Goal: Communication & Community: Answer question/provide support

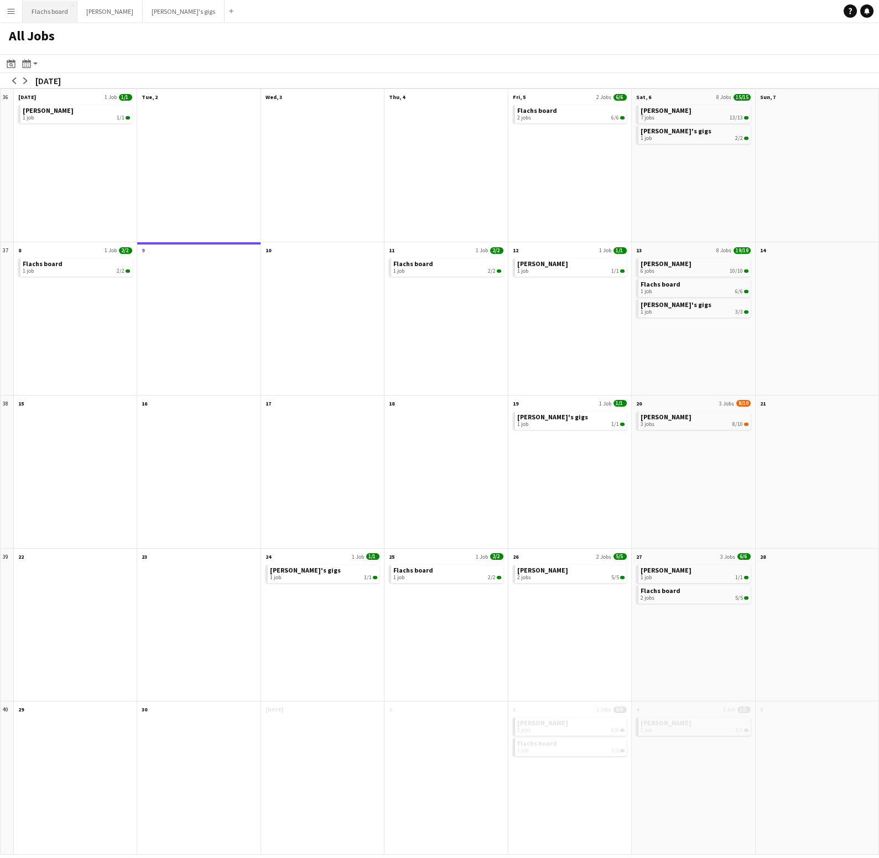
click at [56, 8] on button "Flachs board Close" at bounding box center [50, 12] width 55 height 22
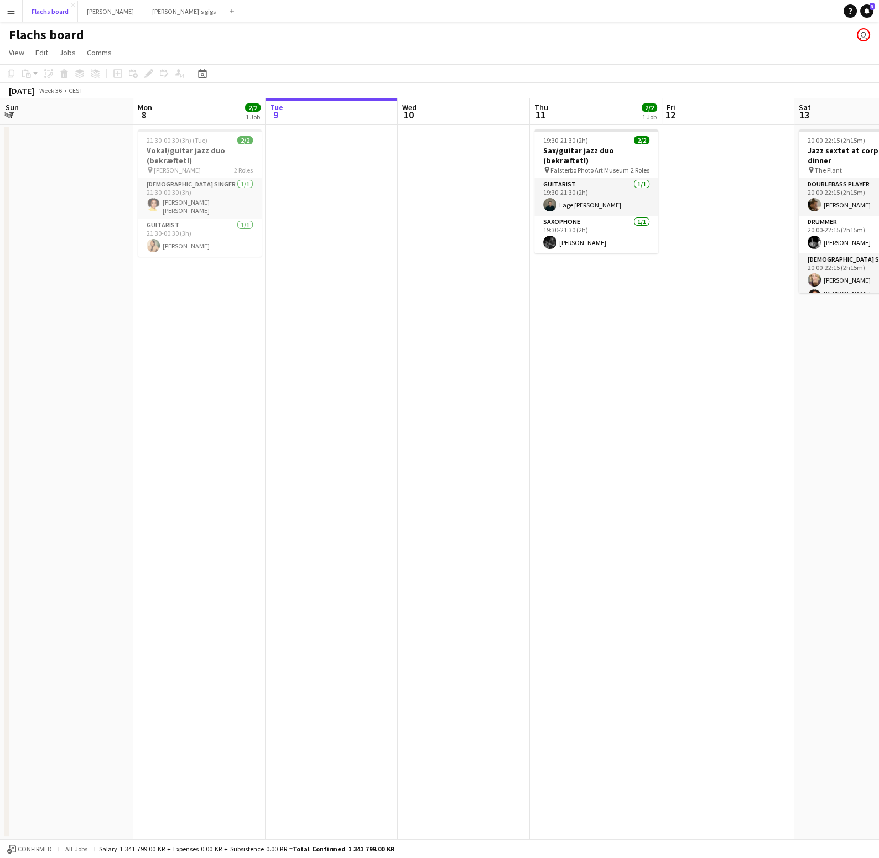
scroll to position [0, 400]
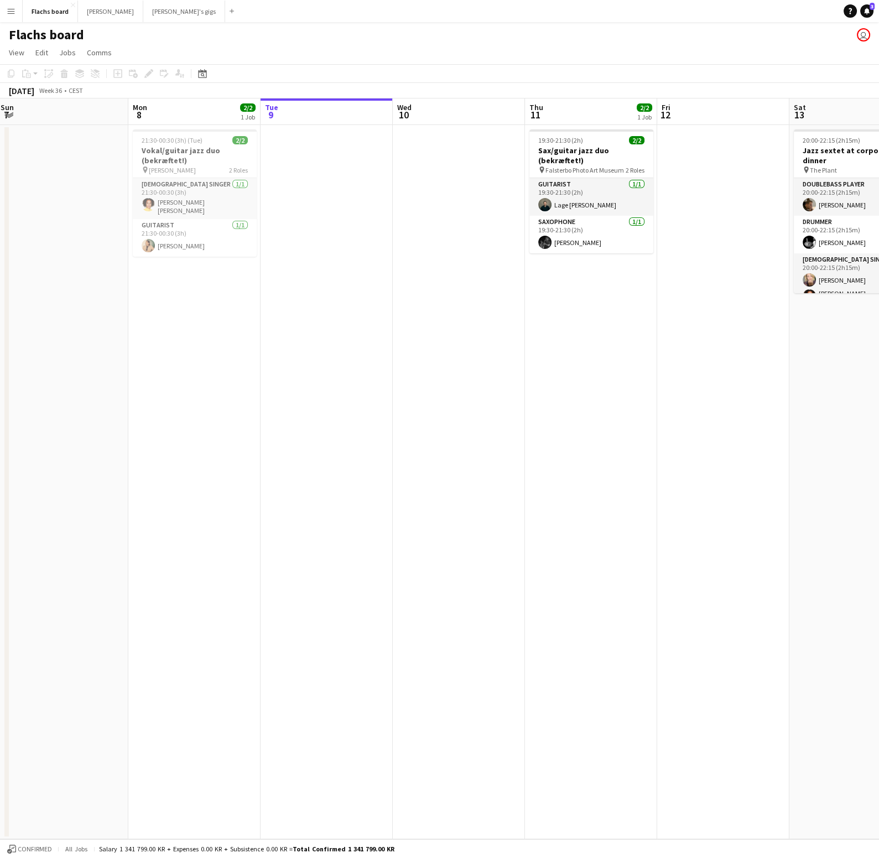
click at [615, 352] on app-date-cell "19:30-21:30 (2h) 2/2 Sax/guitar jazz duo (bekræftet!) pin Falsterbo Photo Art M…" at bounding box center [591, 482] width 132 height 714
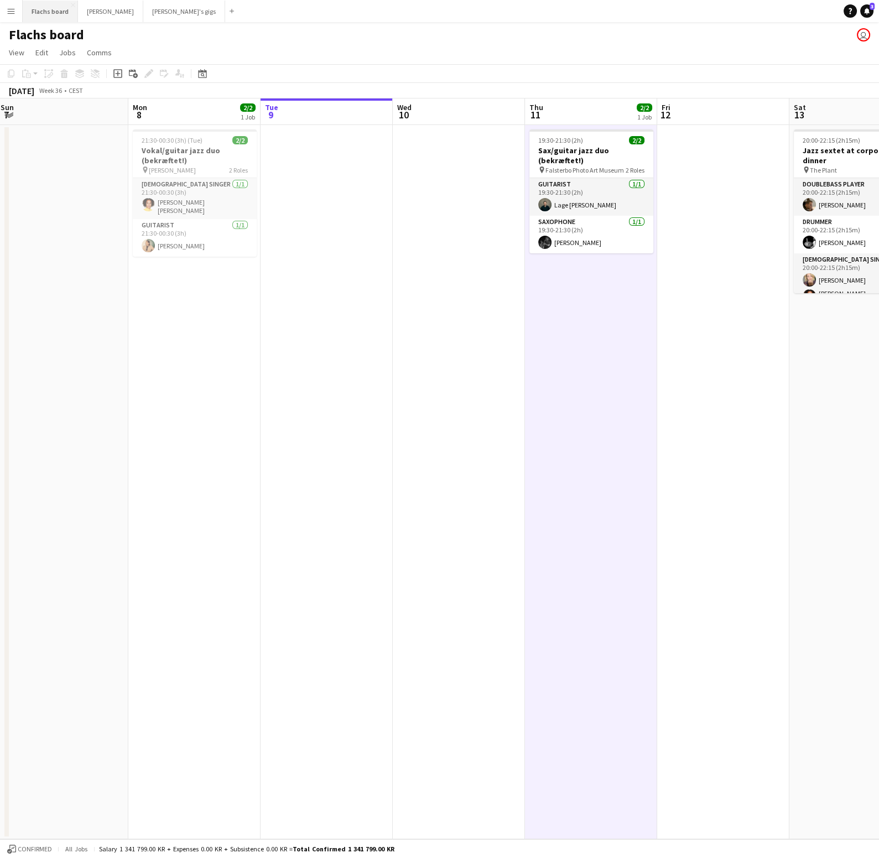
click at [51, 8] on button "Flachs board Close" at bounding box center [50, 12] width 55 height 22
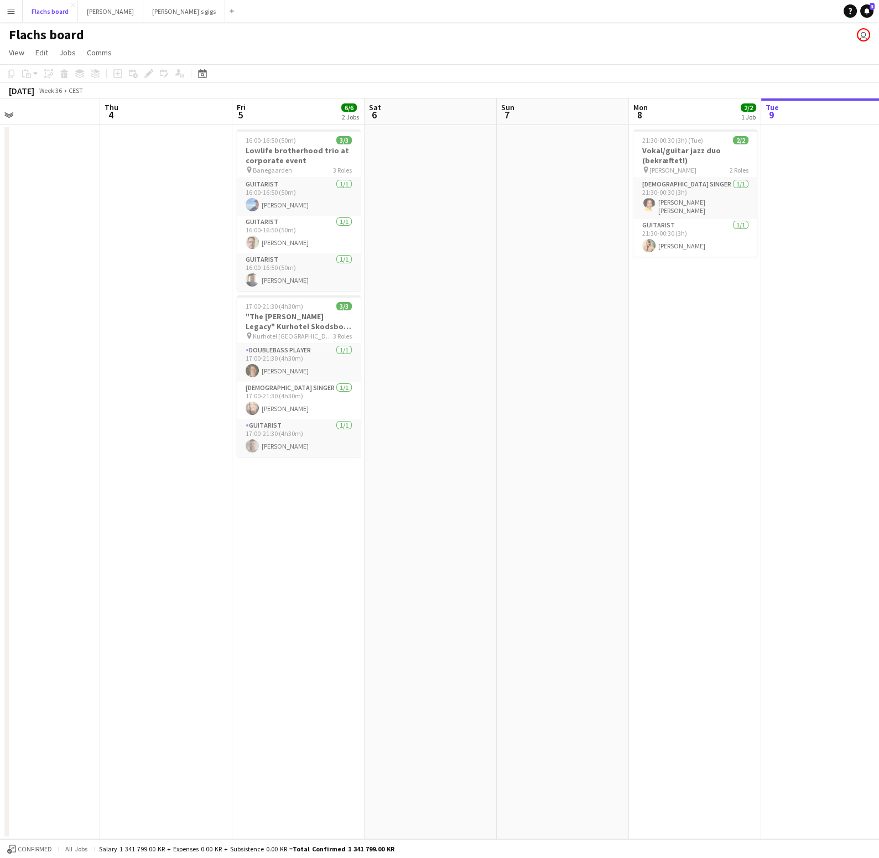
scroll to position [0, 277]
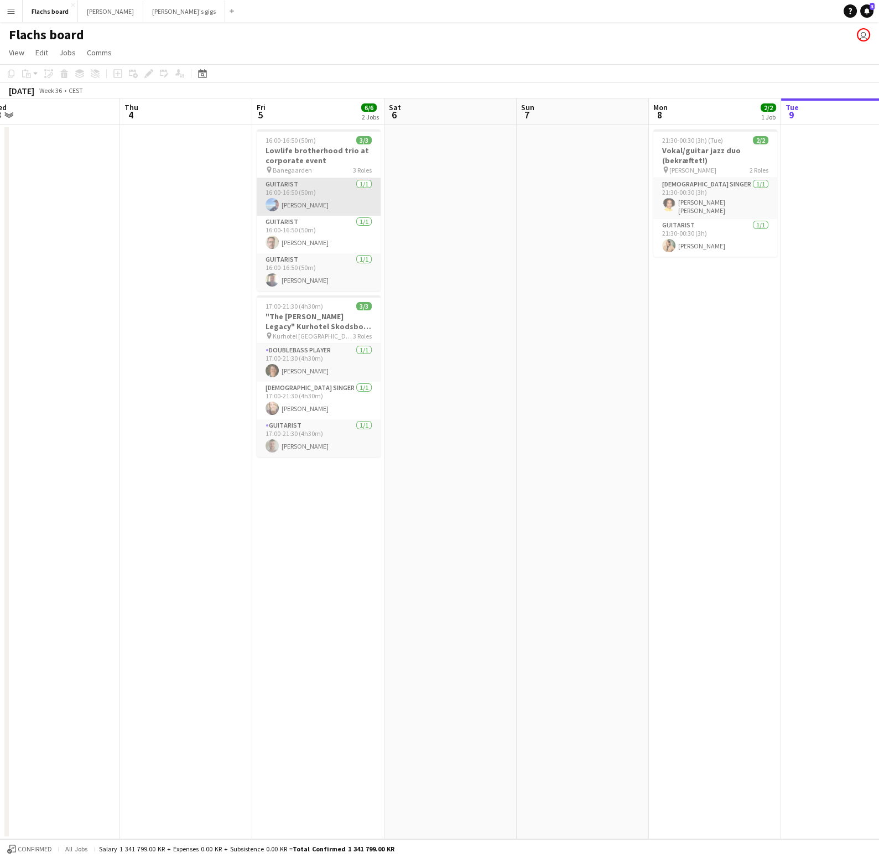
click at [329, 190] on app-card-role "Guitarist [DATE] 16:00-16:50 (50m) [PERSON_NAME]" at bounding box center [319, 197] width 124 height 38
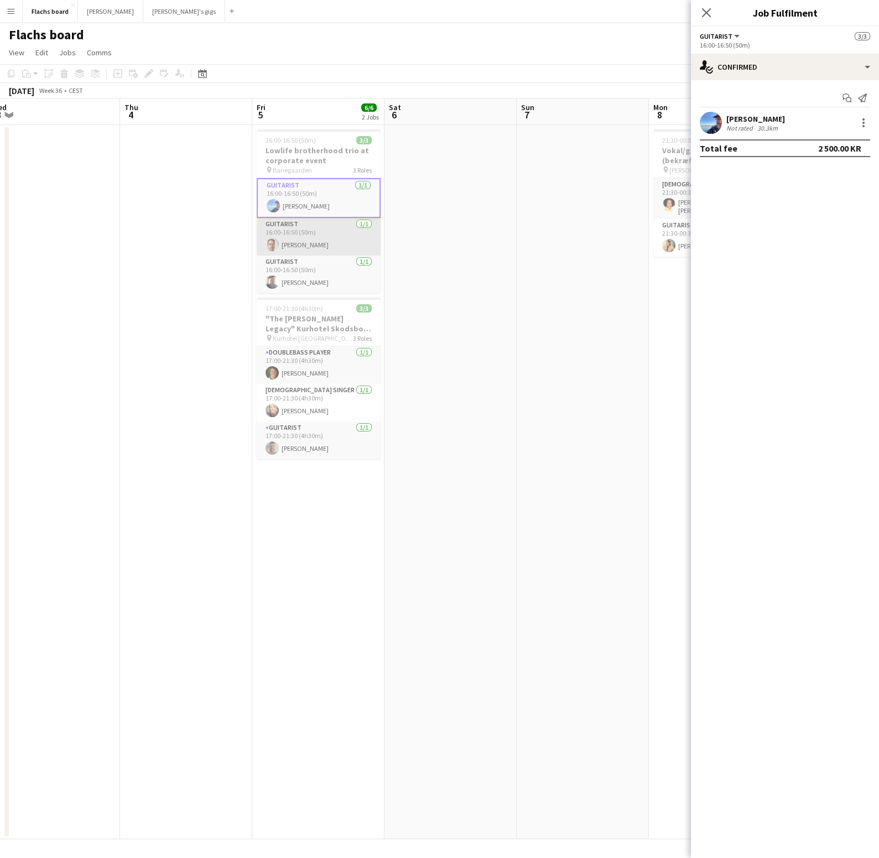
click at [320, 237] on app-card-role "Guitarist [DATE] 16:00-16:50 (50m) [PERSON_NAME]" at bounding box center [319, 237] width 124 height 38
click at [319, 164] on h3 "Lowlife brotherhood trio at corporate event" at bounding box center [319, 155] width 124 height 20
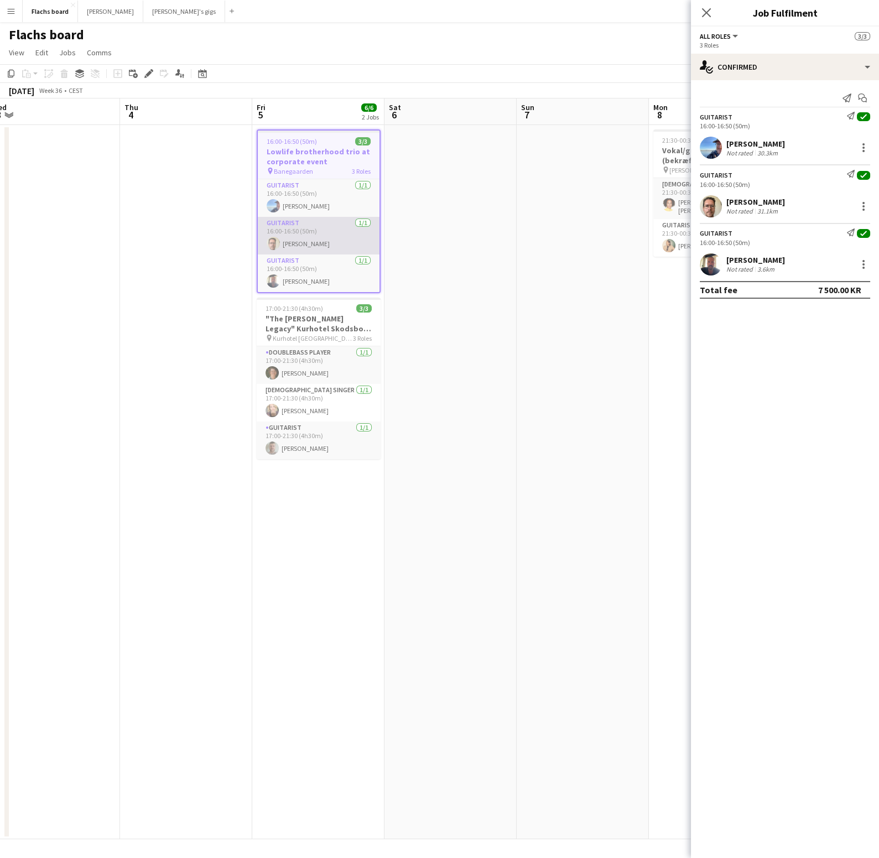
click at [314, 227] on app-card-role "Guitarist [DATE] 16:00-16:50 (50m) [PERSON_NAME]" at bounding box center [319, 236] width 122 height 38
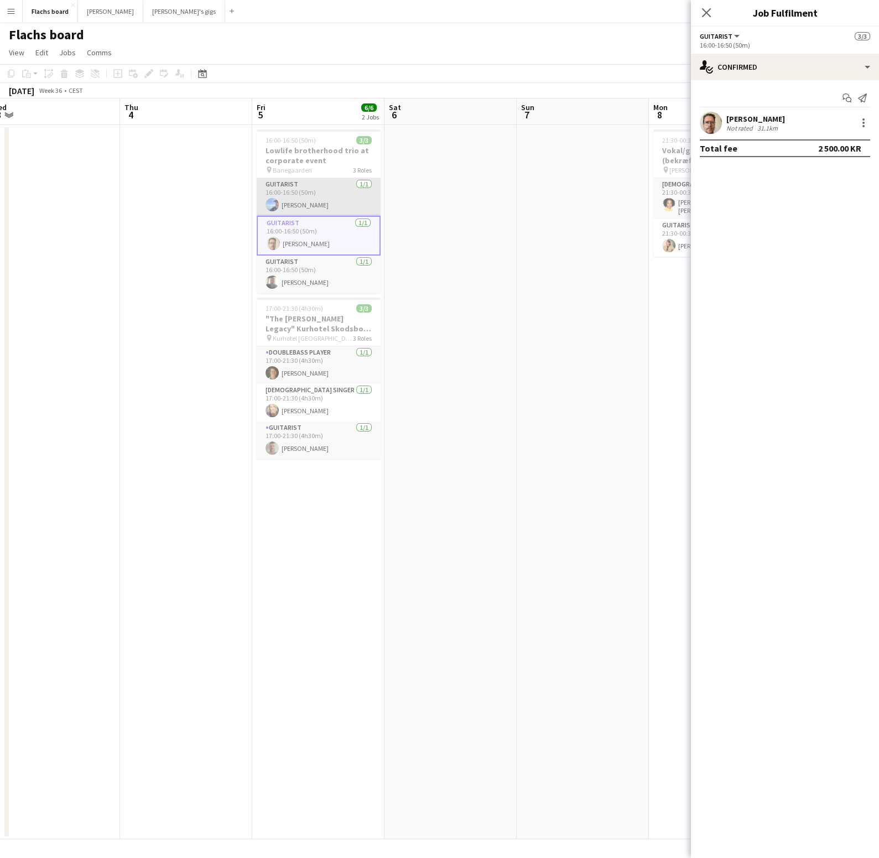
click at [314, 208] on app-card-role "Guitarist [DATE] 16:00-16:50 (50m) [PERSON_NAME]" at bounding box center [319, 197] width 124 height 38
click at [430, 158] on app-date-cell at bounding box center [450, 482] width 132 height 714
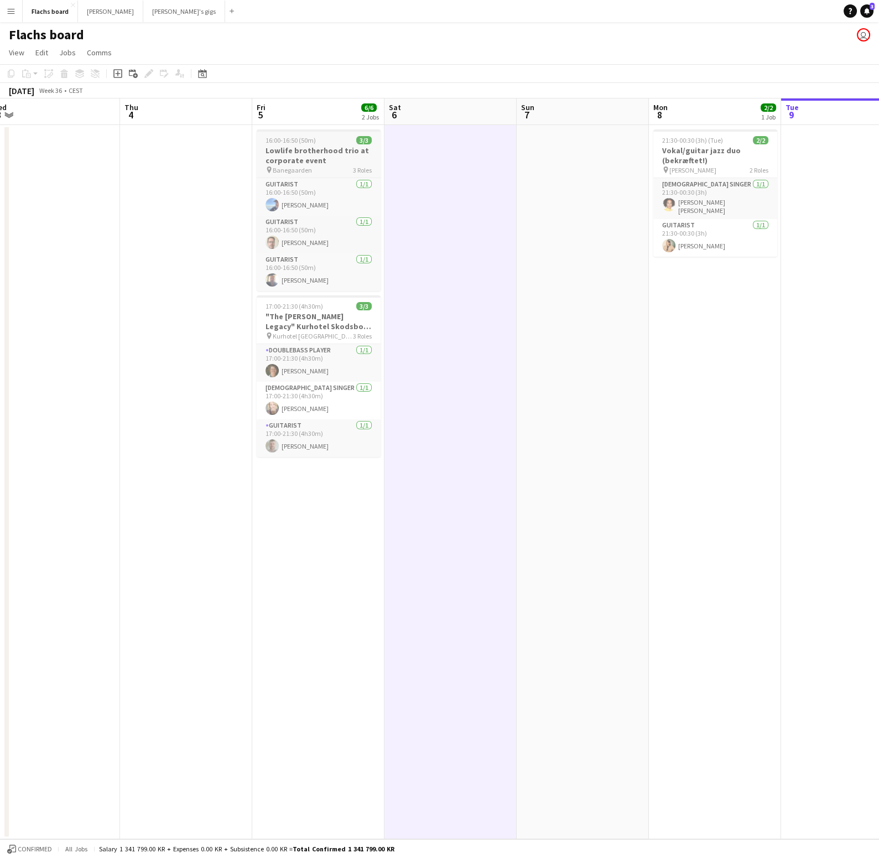
click at [351, 141] on div "16:00-16:50 (50m) 3/3" at bounding box center [319, 140] width 124 height 8
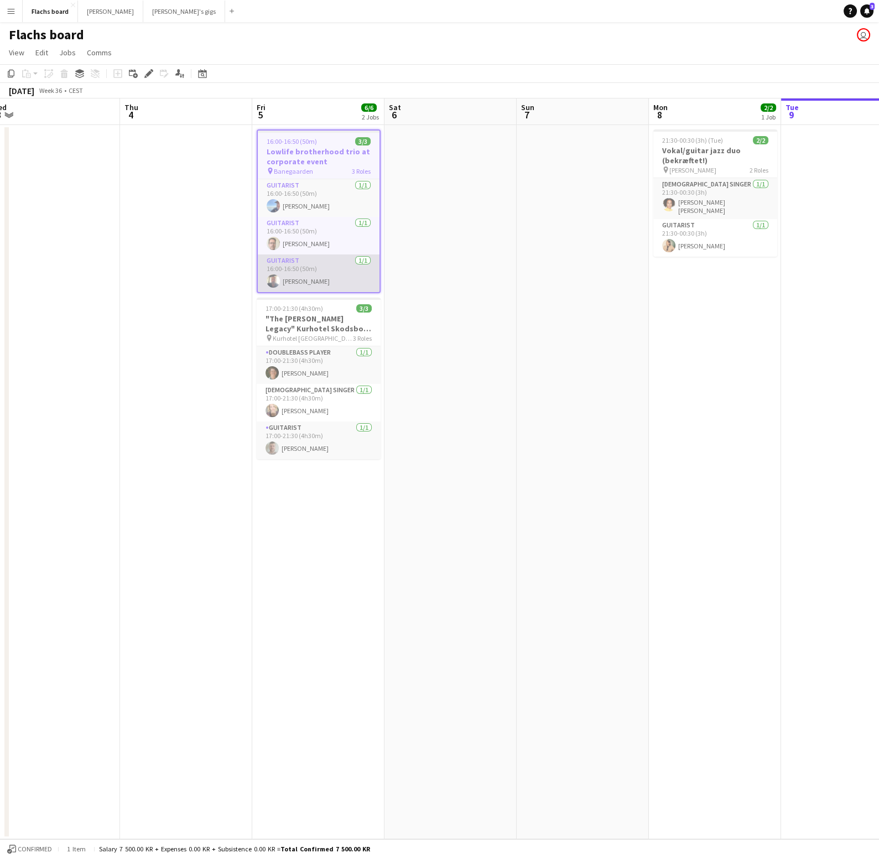
click at [338, 279] on app-card-role "Guitarist [DATE] 16:00-16:50 (50m) [PERSON_NAME]" at bounding box center [319, 273] width 122 height 38
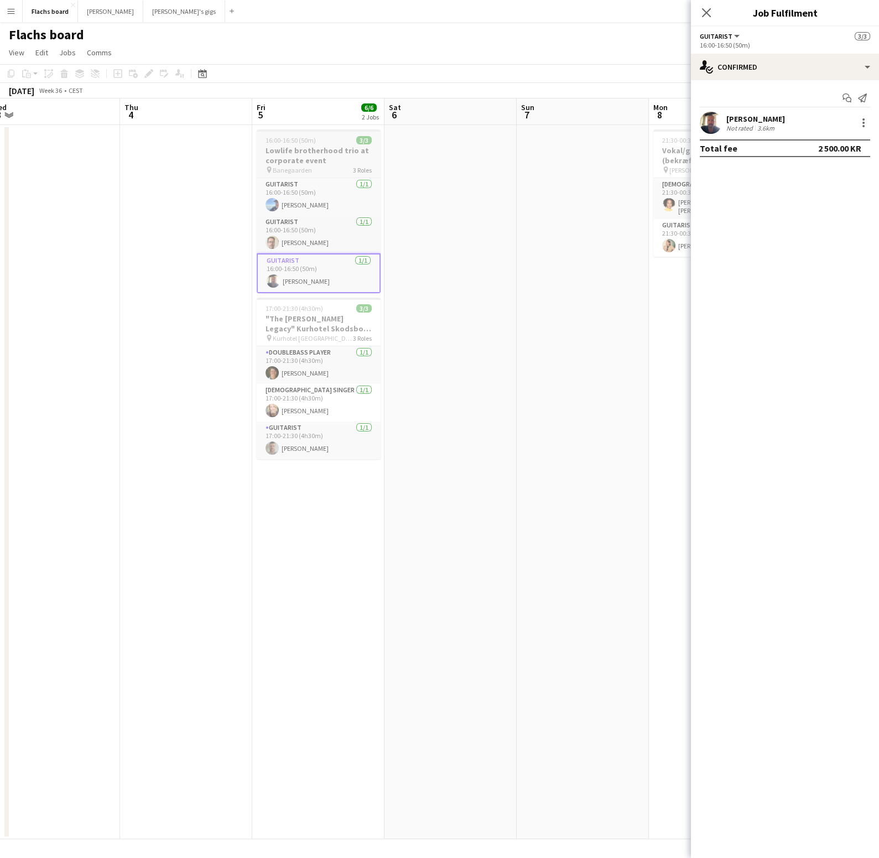
click at [336, 145] on app-job-card "16:00-16:50 (50m) 3/3 Lowlife brotherhood trio at corporate event pin Banegaard…" at bounding box center [319, 211] width 124 height 164
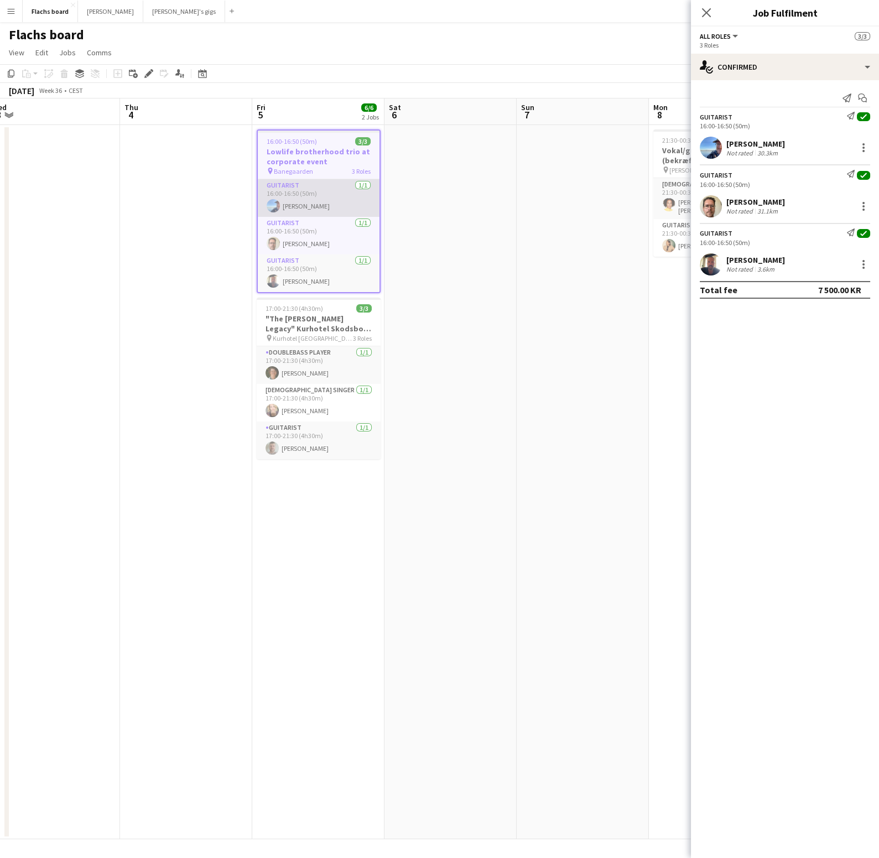
click at [306, 196] on app-card-role "Guitarist [DATE] 16:00-16:50 (50m) [PERSON_NAME]" at bounding box center [319, 198] width 122 height 38
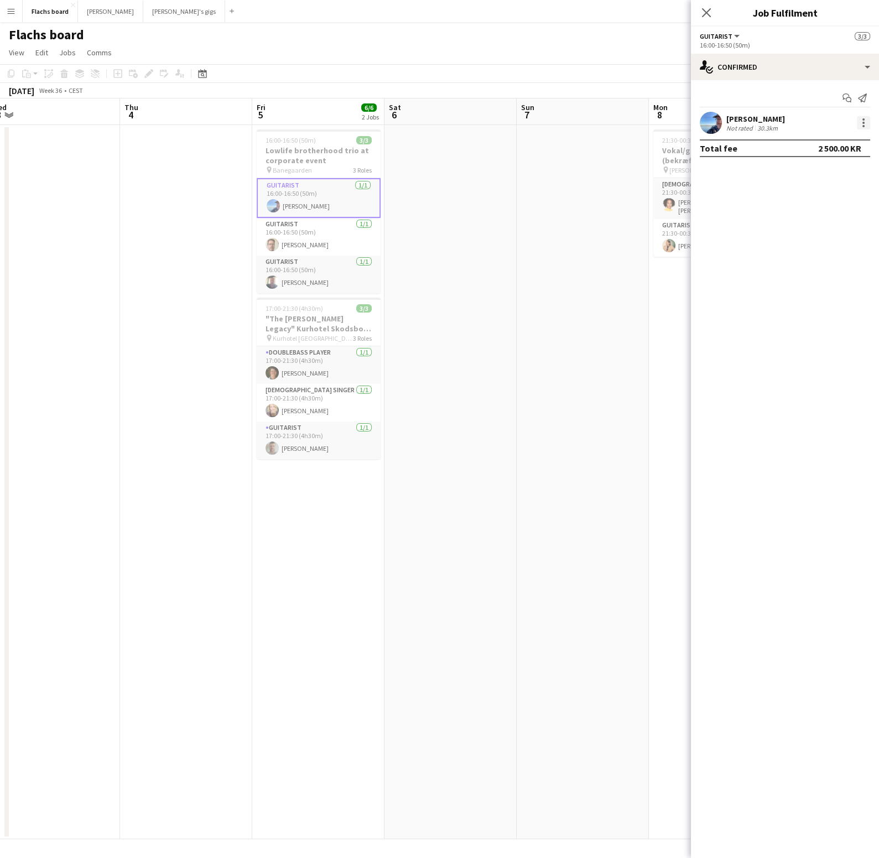
click at [865, 124] on div at bounding box center [863, 122] width 13 height 13
click at [280, 197] on div at bounding box center [439, 429] width 879 height 858
click at [319, 196] on app-card-role "Guitarist [DATE] 16:00-16:50 (50m) [PERSON_NAME]" at bounding box center [319, 198] width 124 height 40
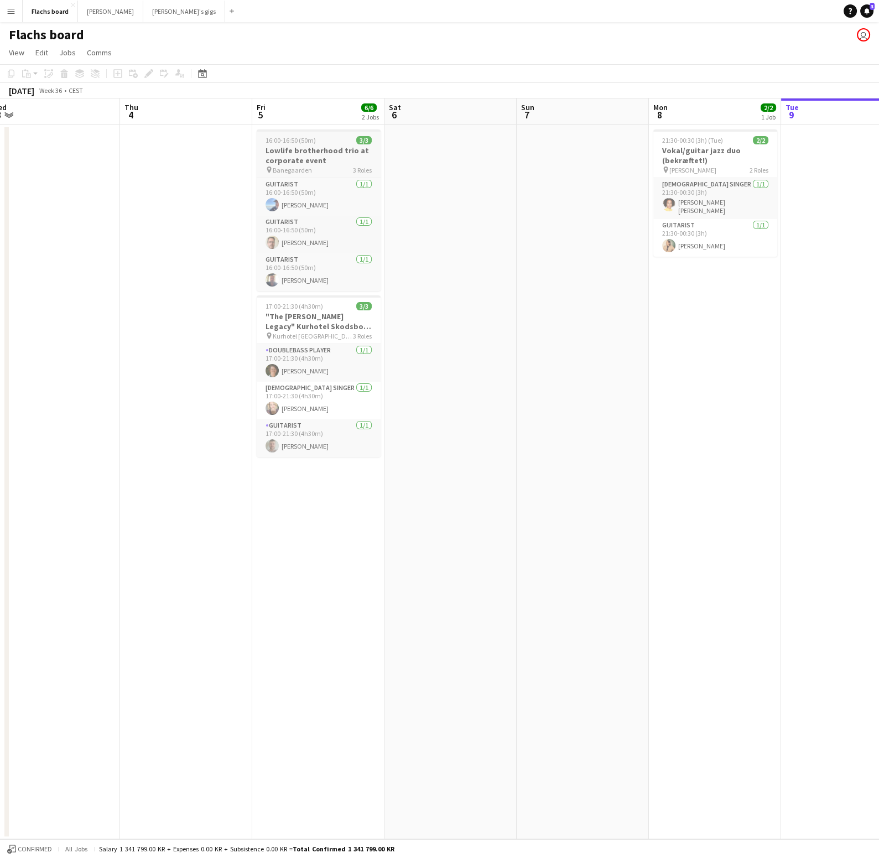
click at [313, 151] on h3 "Lowlife brotherhood trio at corporate event" at bounding box center [319, 155] width 124 height 20
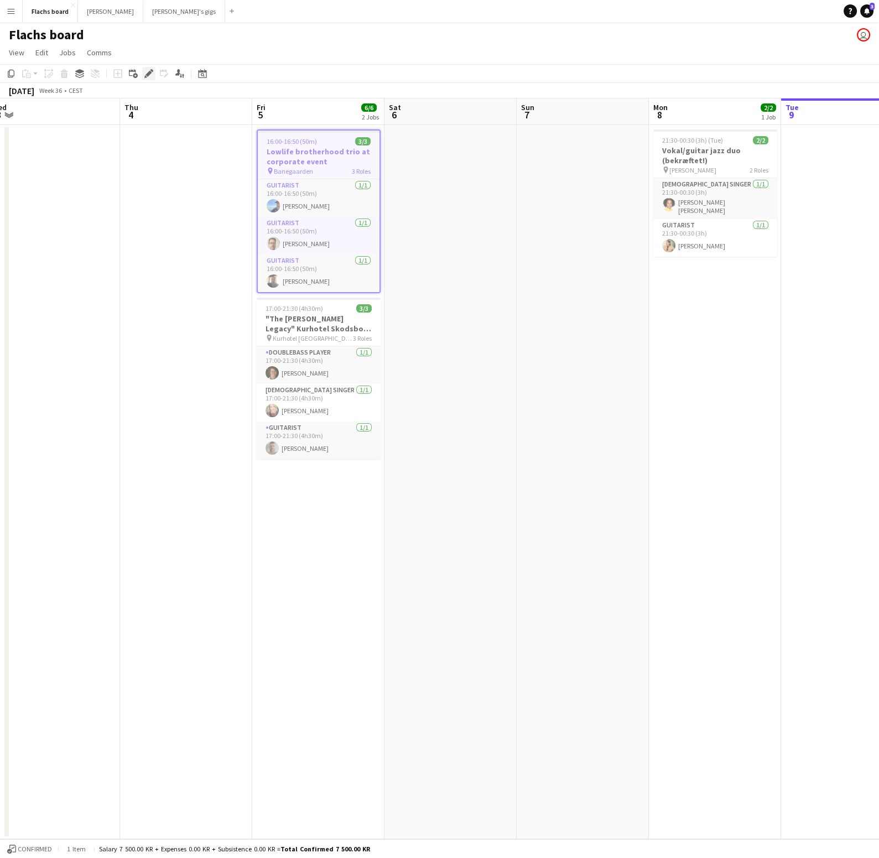
click at [151, 74] on icon "Edit" at bounding box center [148, 73] width 9 height 9
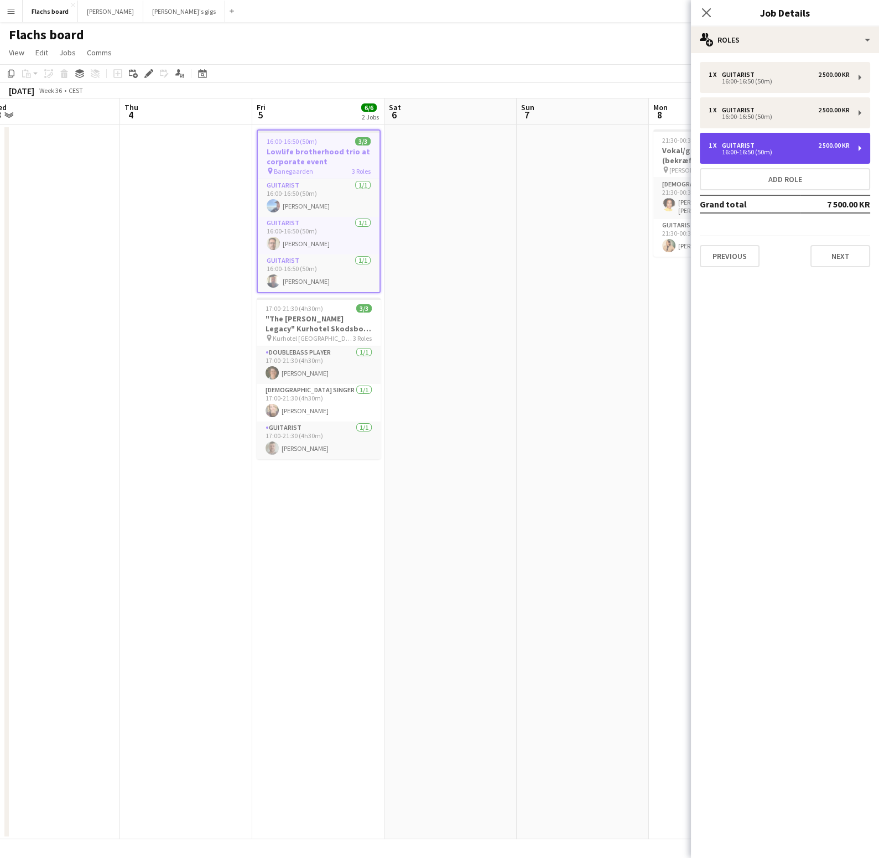
click at [827, 147] on div "2 500.00 KR" at bounding box center [834, 146] width 32 height 8
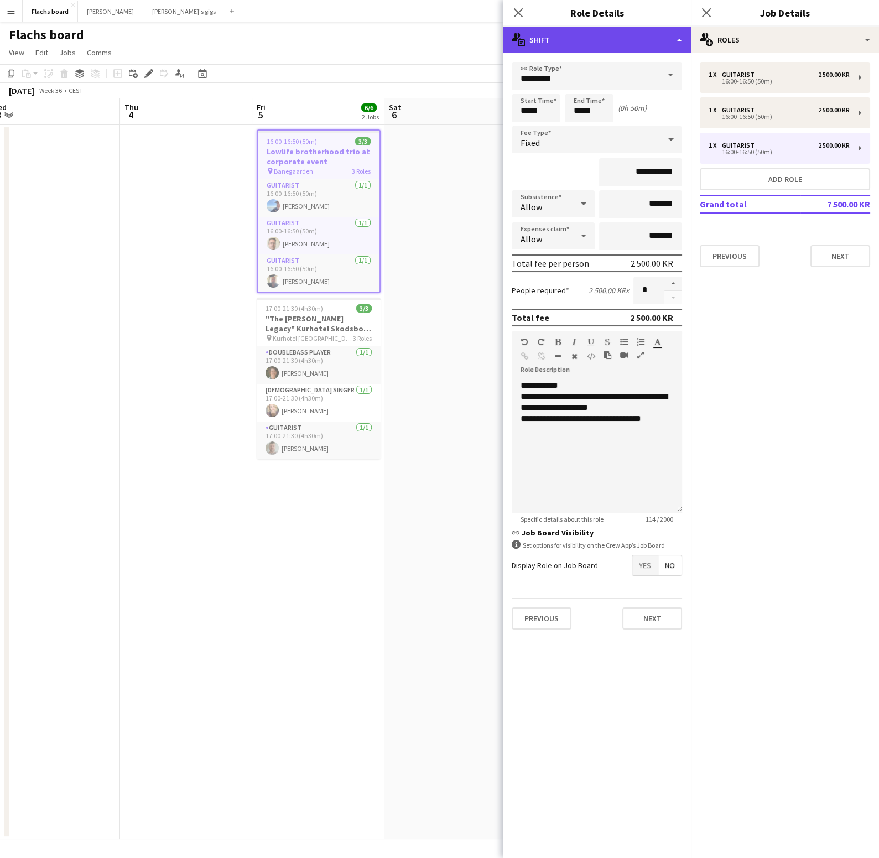
click at [647, 38] on div "multiple-actions-text Shift" at bounding box center [597, 40] width 188 height 27
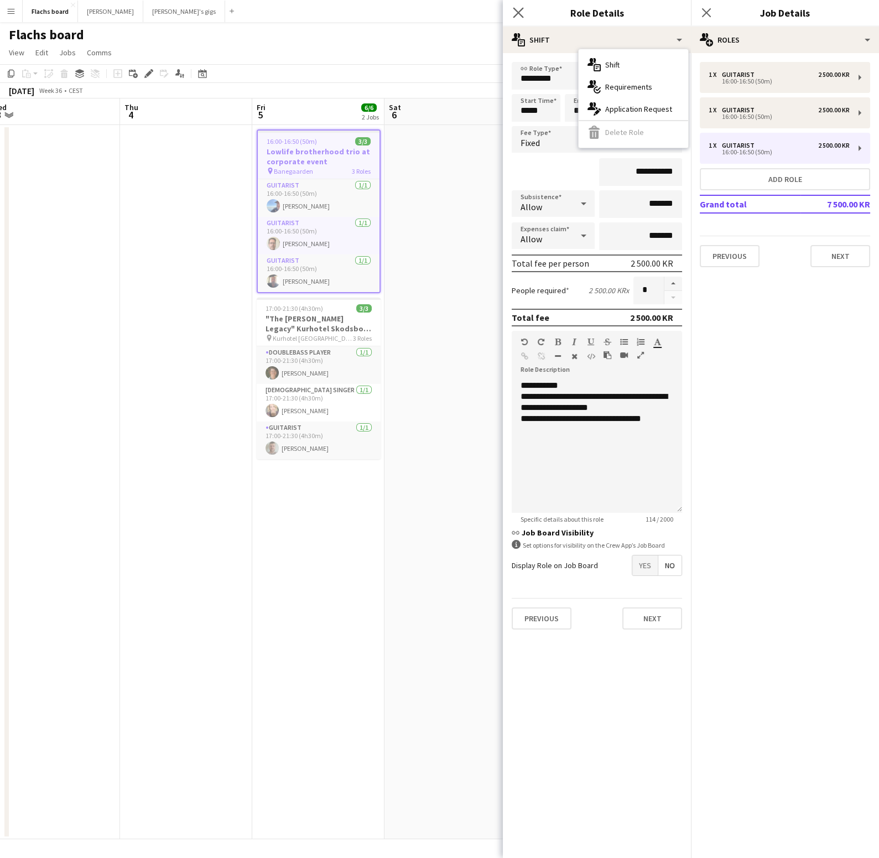
click at [518, 6] on app-icon "Close pop-in" at bounding box center [519, 13] width 16 height 16
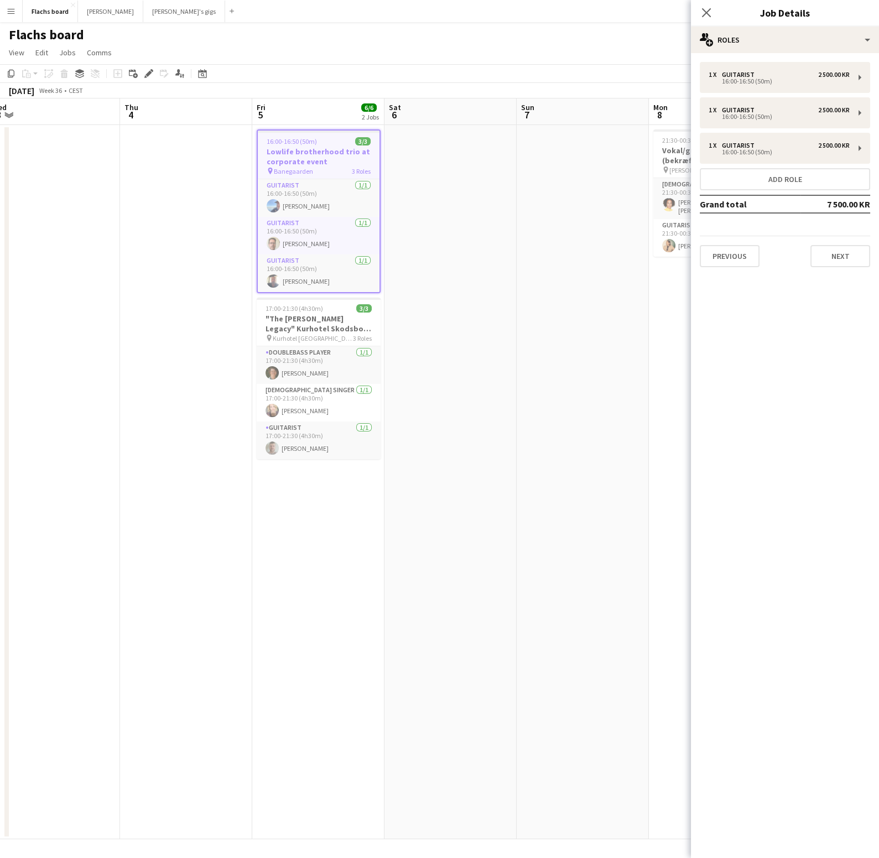
click at [503, 179] on app-date-cell at bounding box center [450, 482] width 132 height 714
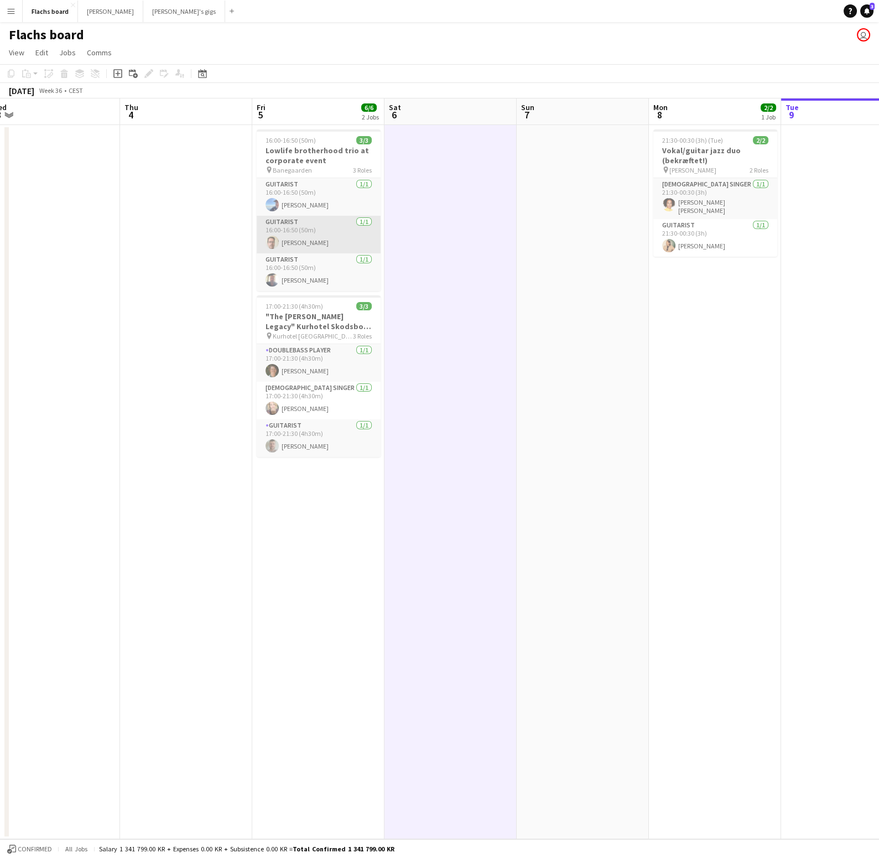
click at [355, 226] on app-card-role "Guitarist [DATE] 16:00-16:50 (50m) [PERSON_NAME]" at bounding box center [319, 235] width 124 height 38
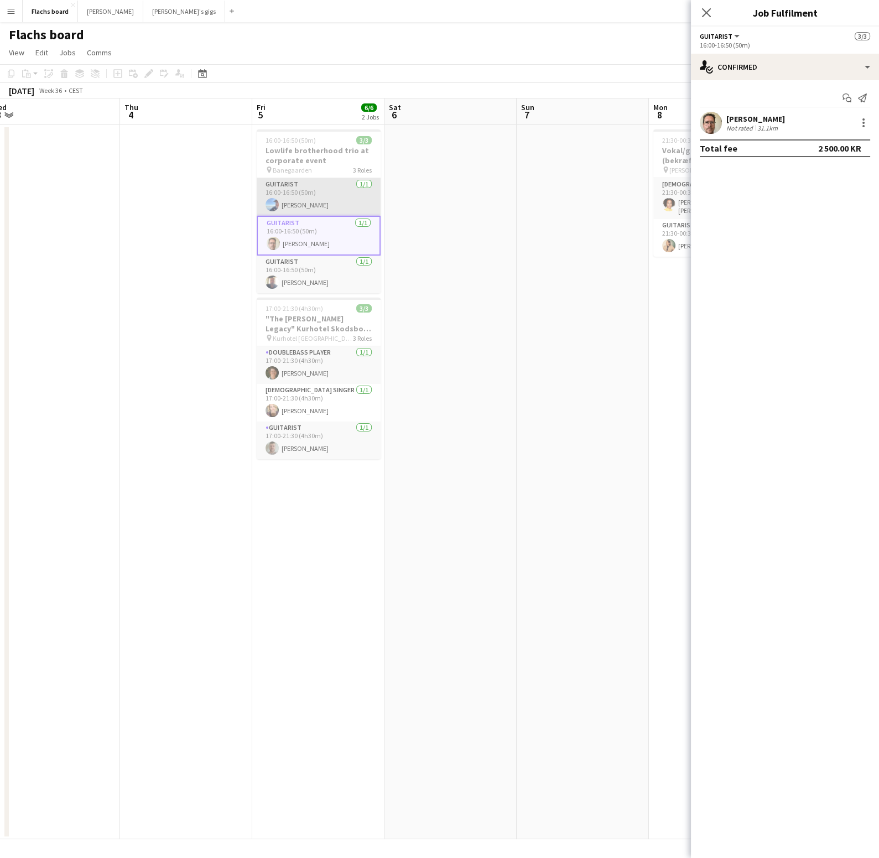
scroll to position [0, 277]
click at [347, 183] on app-card-role "Guitarist [DATE] 16:00-16:50 (50m) [PERSON_NAME]" at bounding box center [318, 197] width 124 height 38
click at [347, 235] on app-card-role "Guitarist [DATE] 16:00-16:50 (50m) [PERSON_NAME]" at bounding box center [318, 237] width 124 height 38
click at [350, 264] on app-card-role "Guitarist [DATE] 16:00-16:50 (50m) [PERSON_NAME]" at bounding box center [318, 275] width 124 height 38
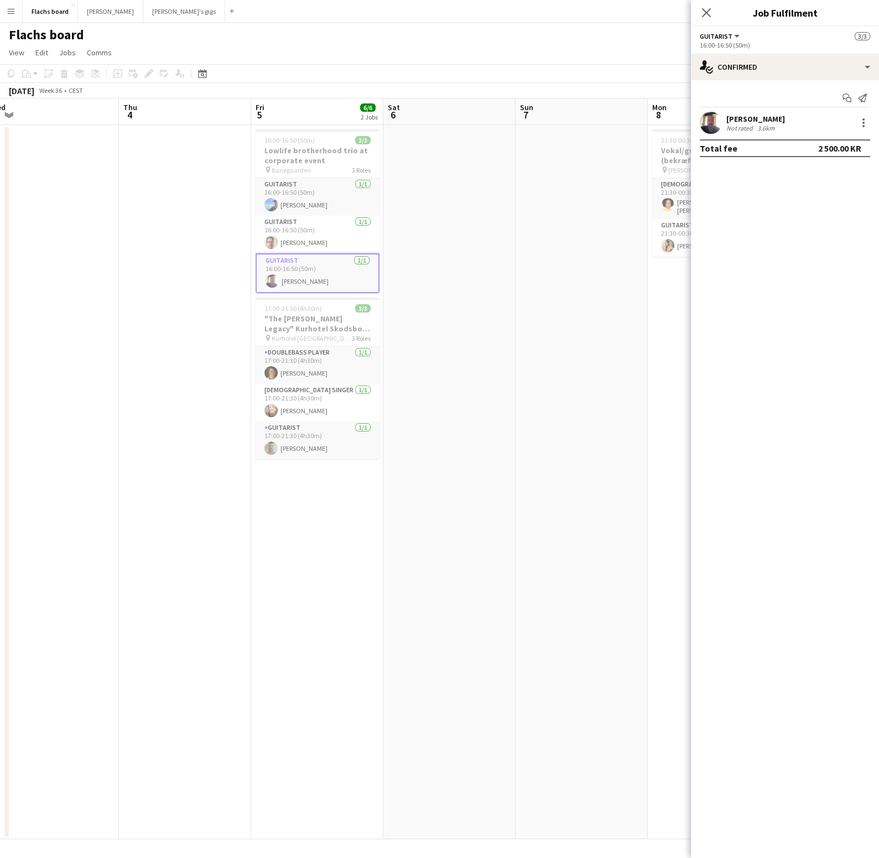
click at [331, 126] on app-date-cell "16:00-16:50 (50m) 3/3 Lowlife brotherhood trio at corporate event pin Banegaard…" at bounding box center [317, 482] width 132 height 714
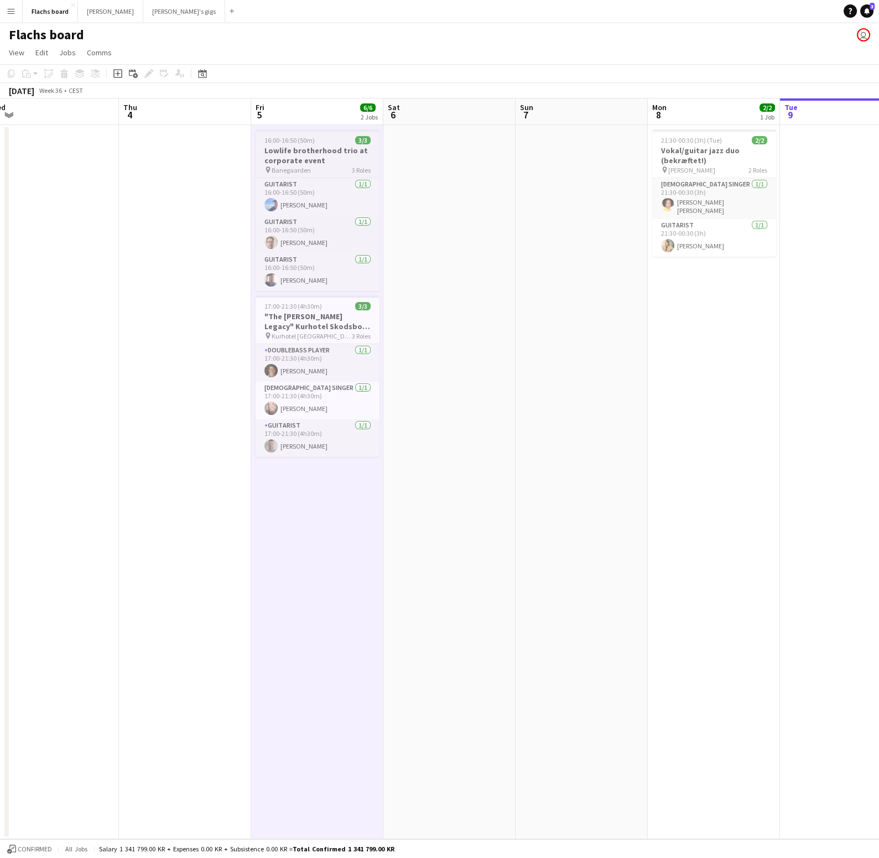
click at [332, 147] on h3 "Lowlife brotherhood trio at corporate event" at bounding box center [318, 155] width 124 height 20
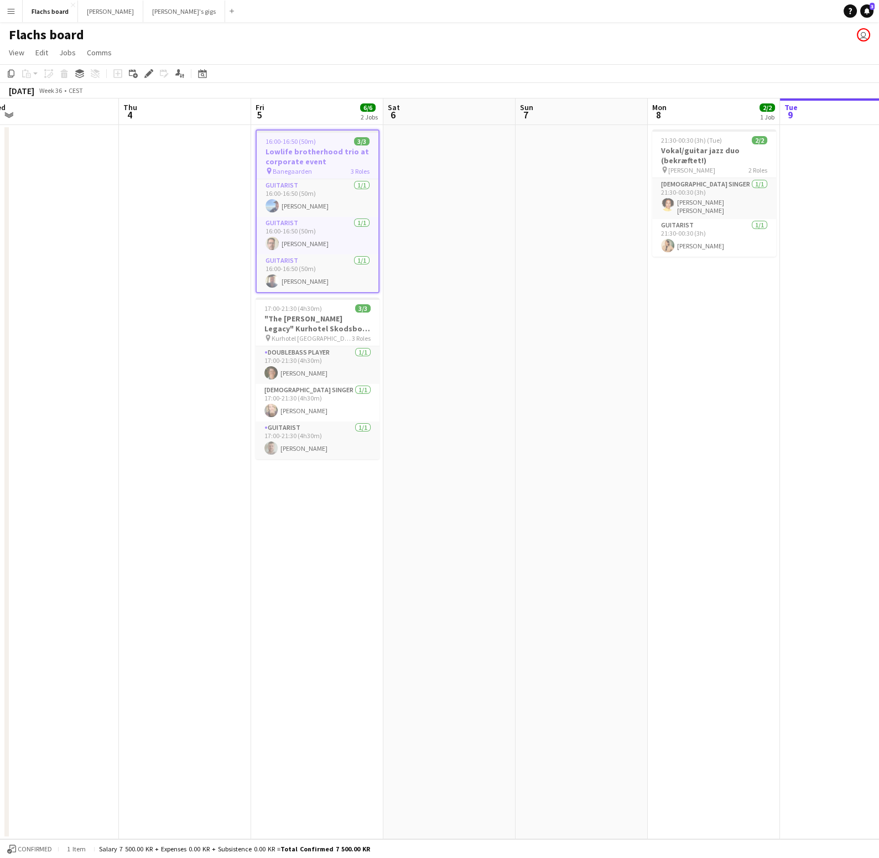
click at [467, 183] on app-date-cell at bounding box center [449, 482] width 132 height 714
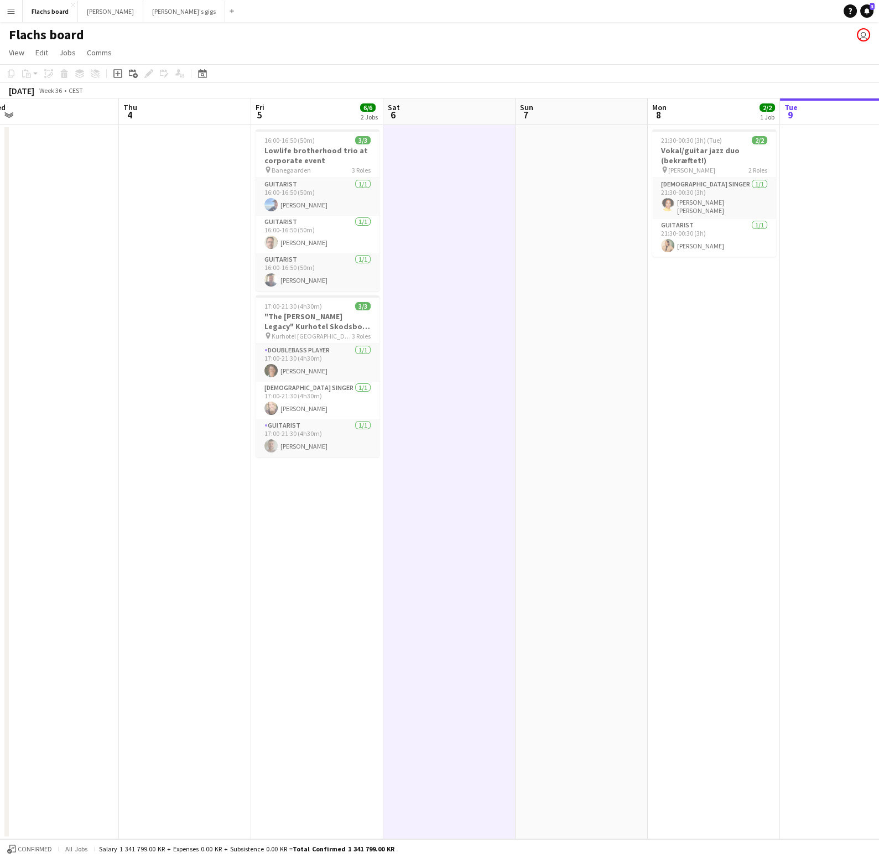
click at [415, 226] on app-date-cell at bounding box center [449, 482] width 132 height 714
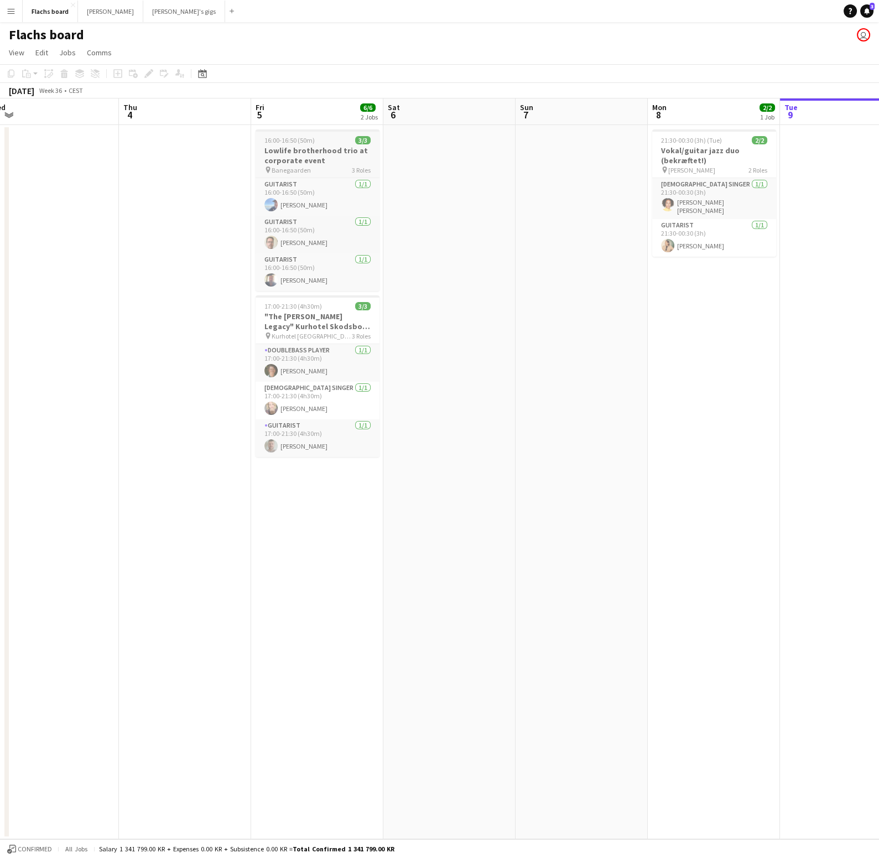
click at [320, 153] on h3 "Lowlife brotherhood trio at corporate event" at bounding box center [318, 155] width 124 height 20
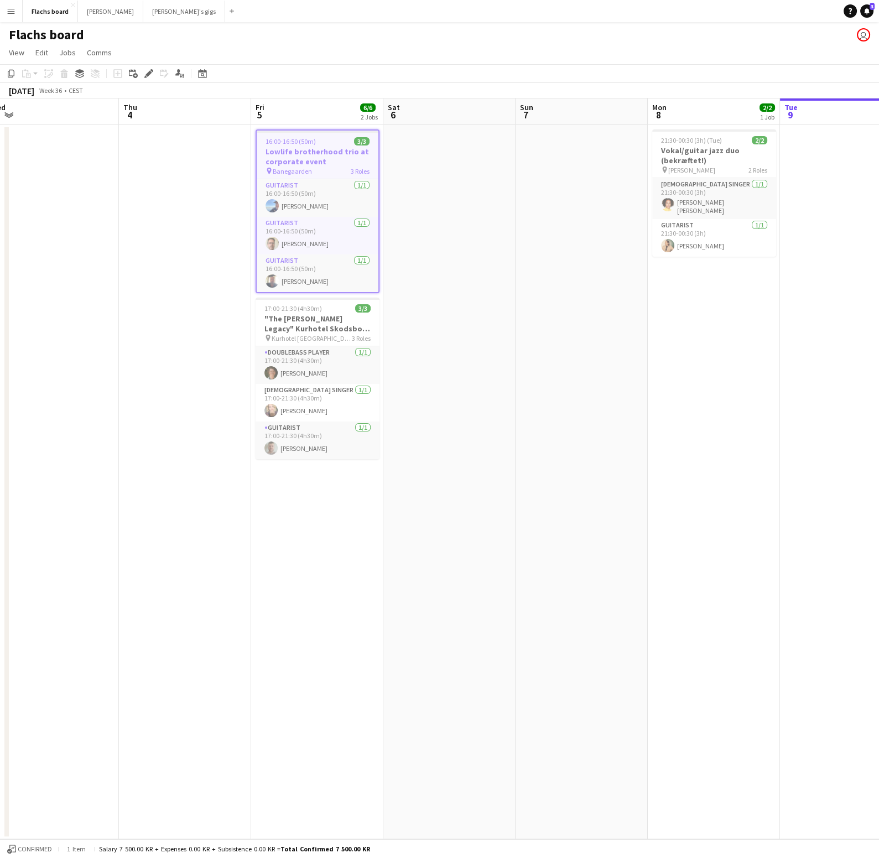
click at [422, 79] on app-toolbar "Copy Paste Paste Command V Paste with crew Command Shift V Paste linked Job [GE…" at bounding box center [439, 73] width 879 height 19
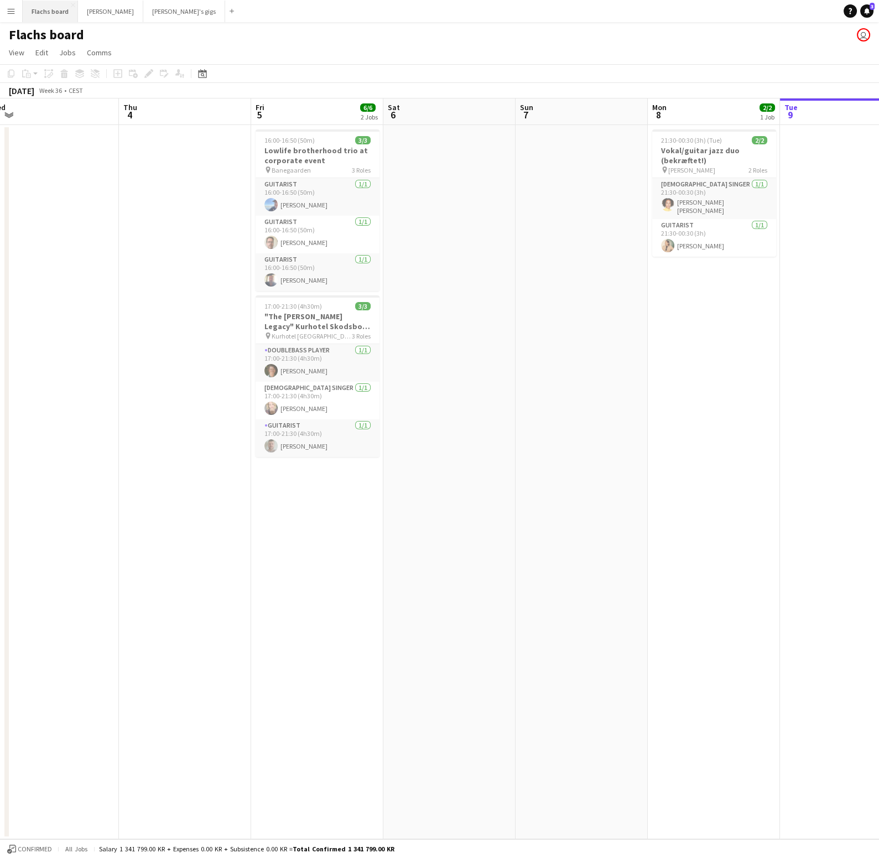
click at [34, 4] on button "Flachs board Close" at bounding box center [50, 12] width 55 height 22
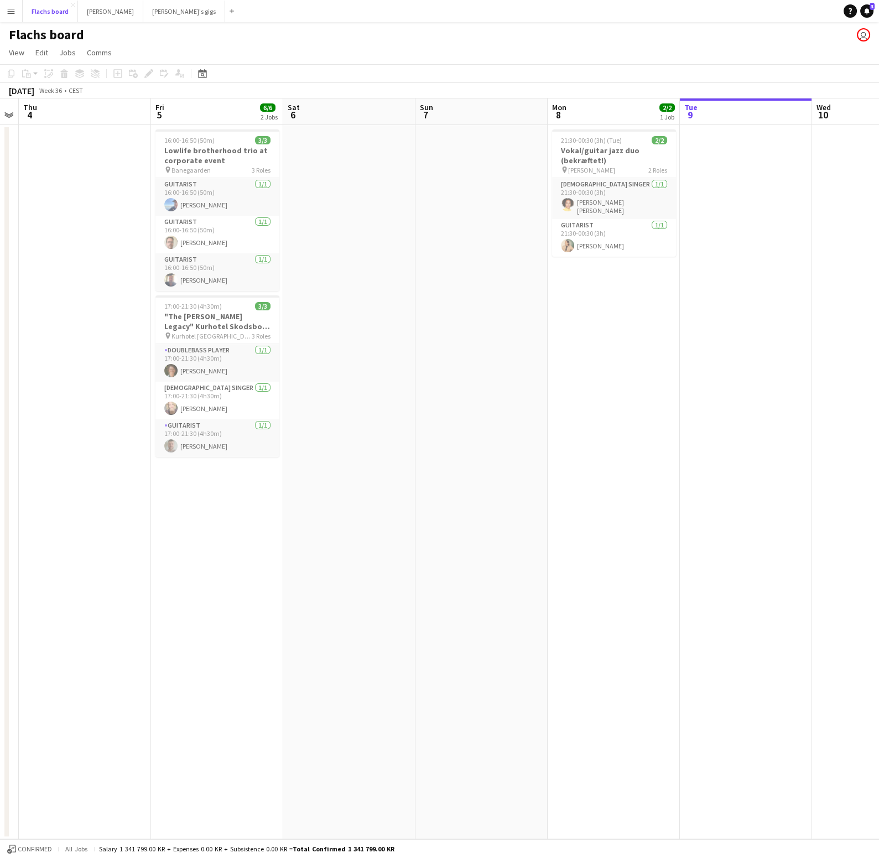
scroll to position [0, 241]
click at [12, 13] on app-icon "Menu" at bounding box center [11, 11] width 9 height 9
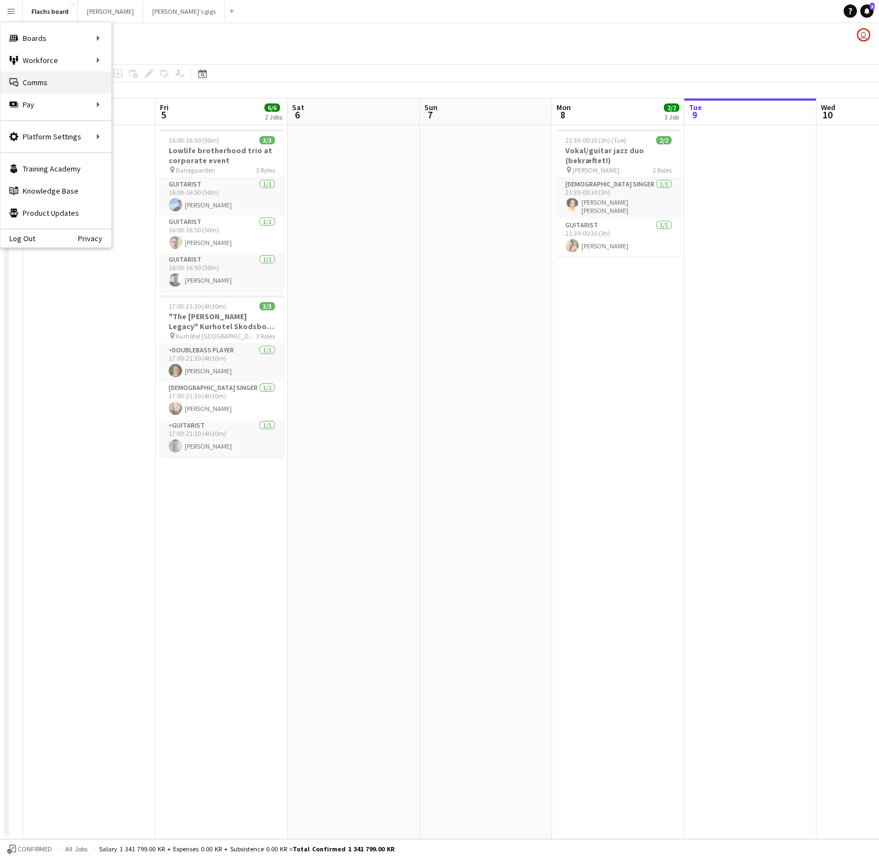
click at [23, 77] on link "Comms Comms" at bounding box center [56, 82] width 111 height 22
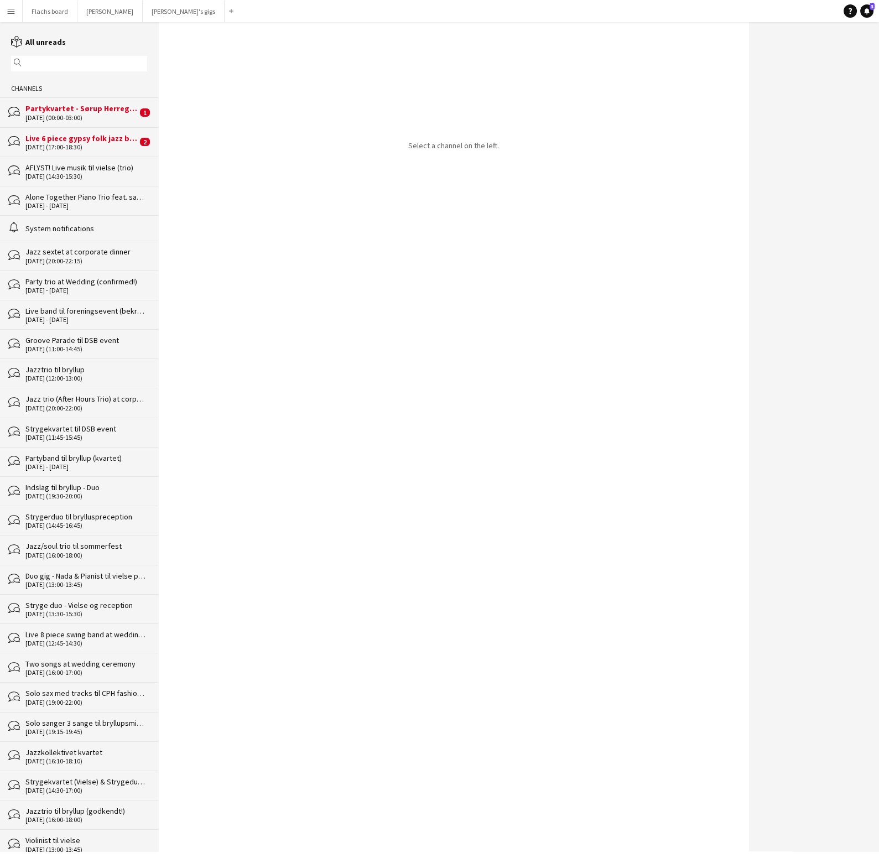
click at [51, 144] on div "[DATE] (17:00-18:30)" at bounding box center [81, 147] width 112 height 8
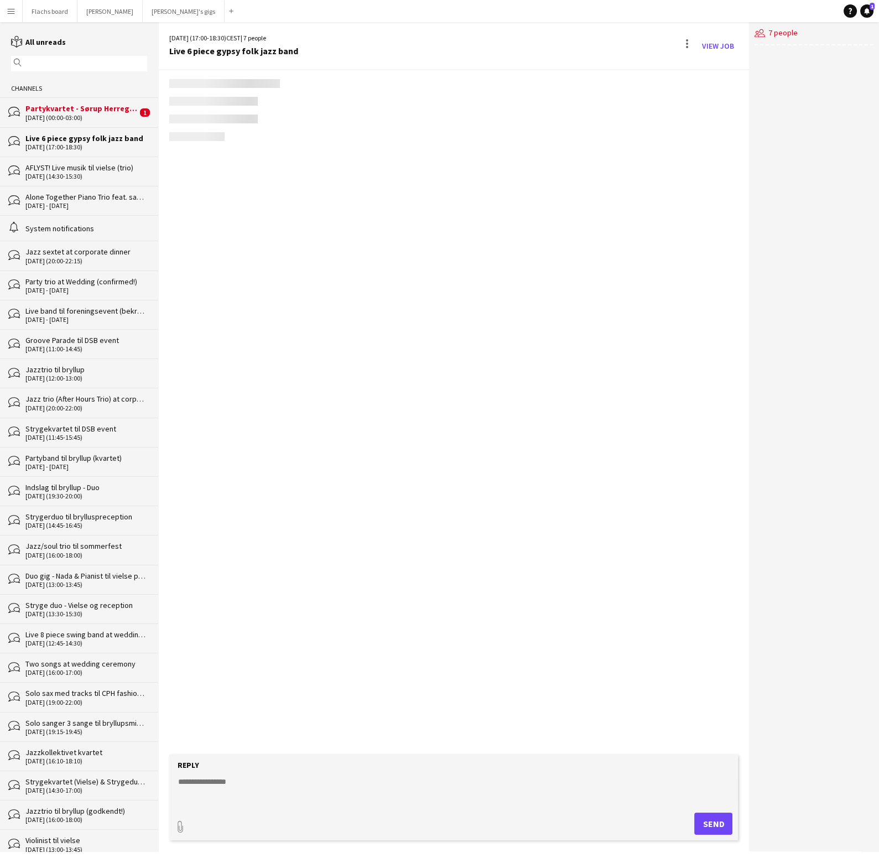
click at [127, 102] on div "bubbles Partykvartet - Sørup Herregård [DATE] (00:00-03:00) 1" at bounding box center [79, 111] width 158 height 29
click at [110, 139] on div "Live 6 piece gypsy folk jazz band" at bounding box center [86, 138] width 122 height 10
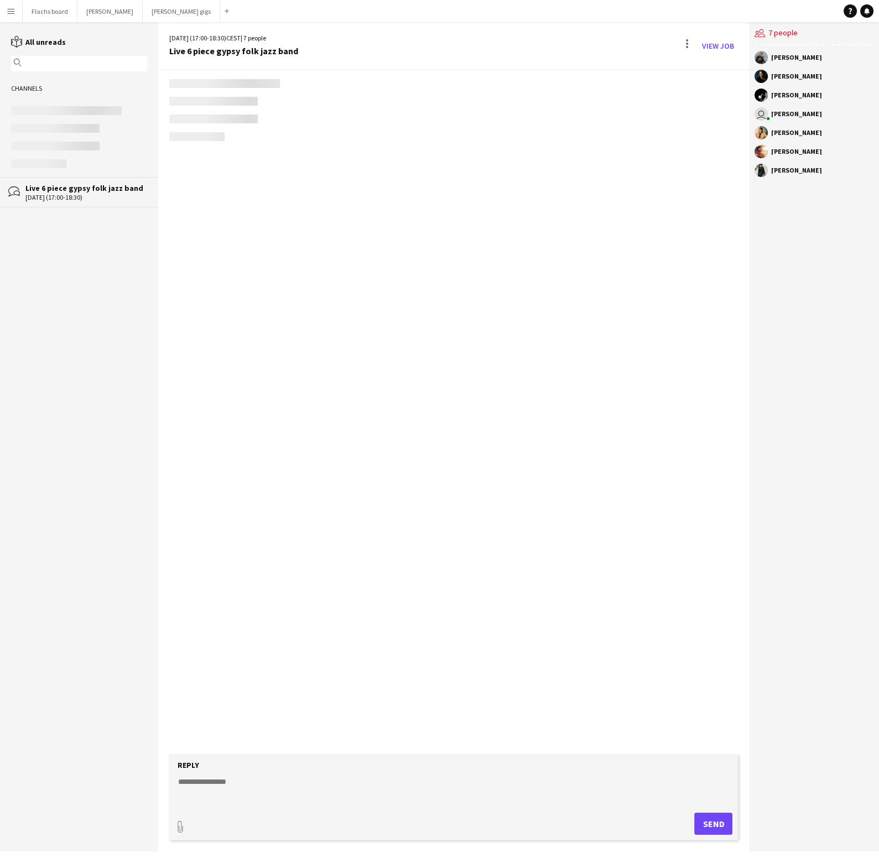
scroll to position [1378, 0]
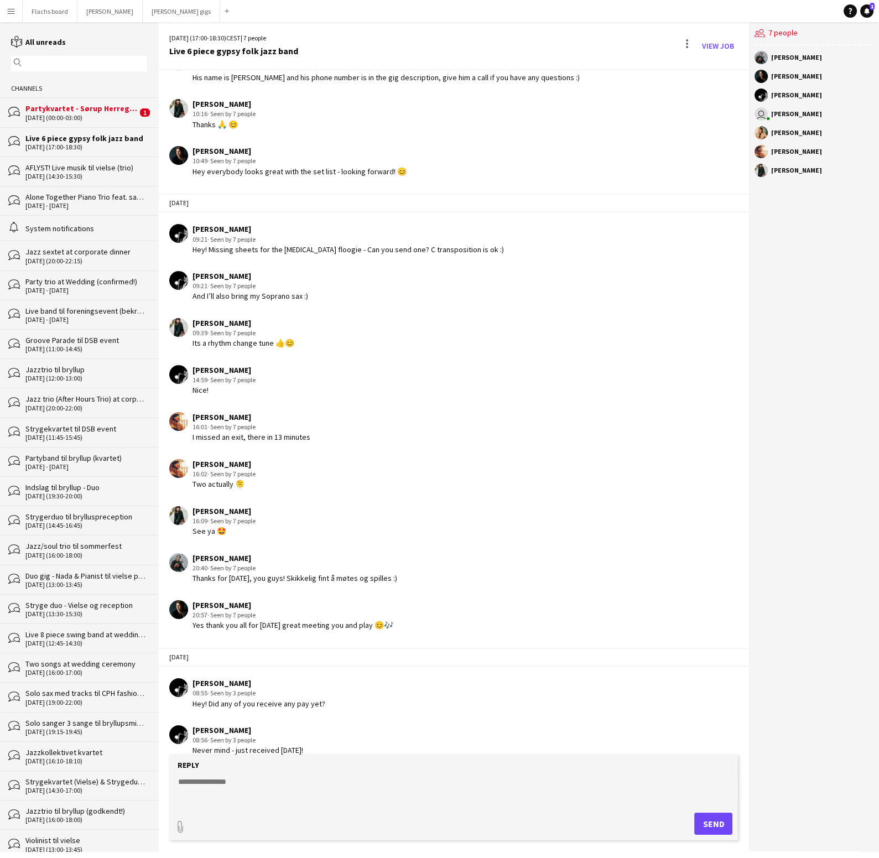
click at [307, 771] on form "Reply paperclip Send" at bounding box center [453, 798] width 569 height 86
click at [311, 795] on textarea at bounding box center [456, 790] width 558 height 29
click at [76, 117] on div "[DATE] (00:00-03:00)" at bounding box center [81, 118] width 112 height 8
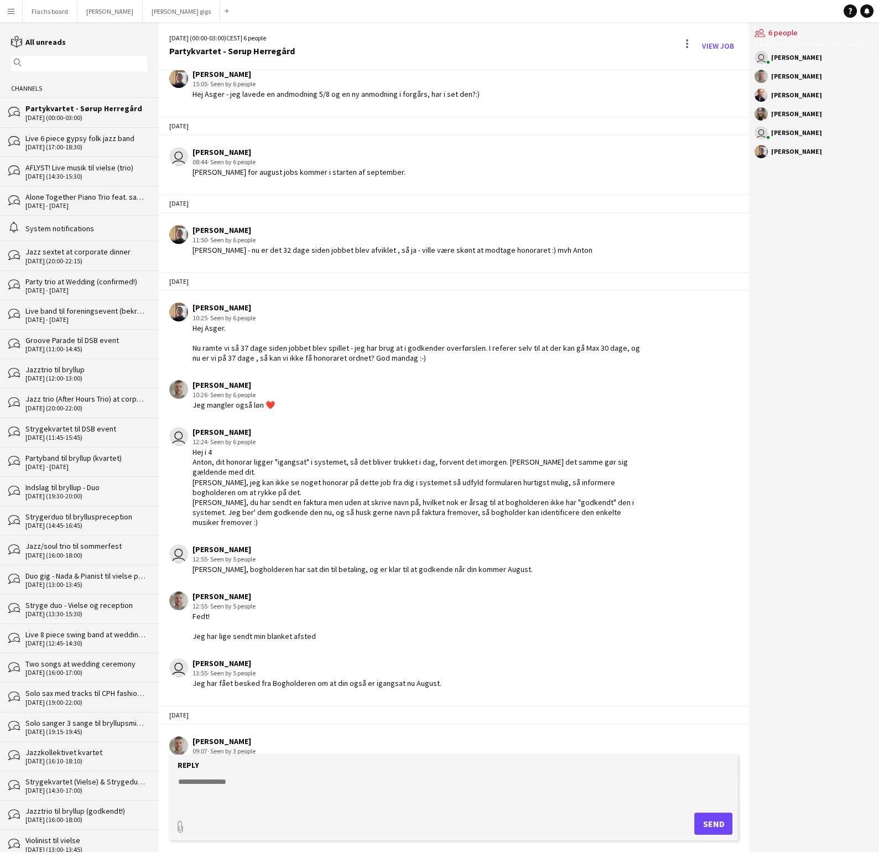
scroll to position [1668, 0]
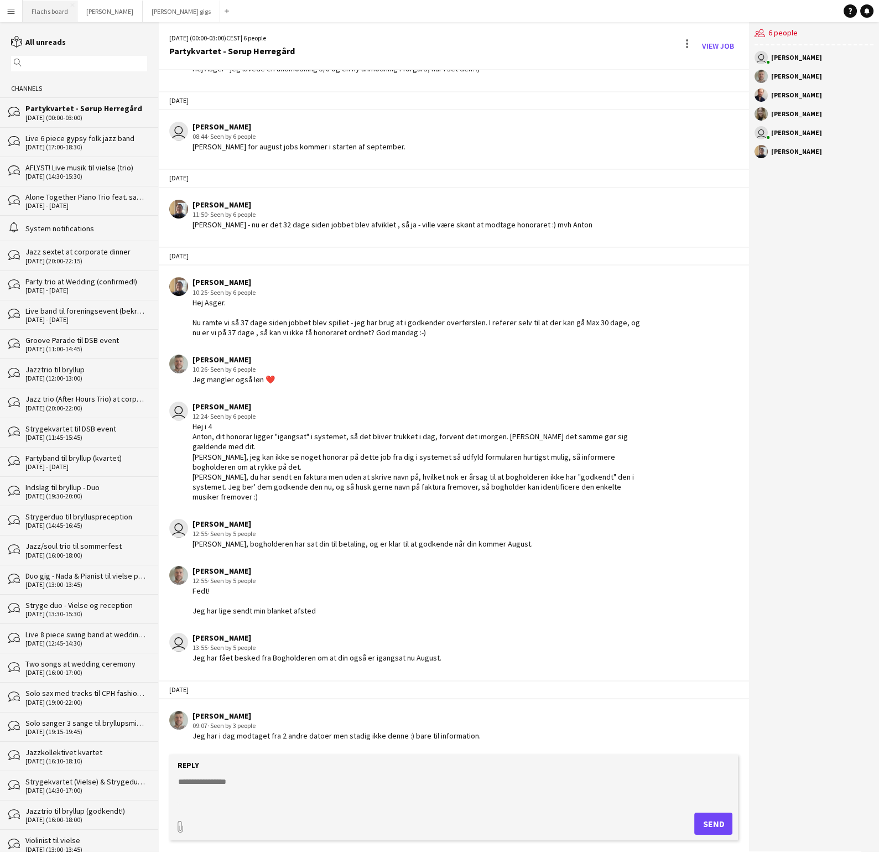
click at [49, 11] on button "Flachs board Close" at bounding box center [50, 12] width 55 height 22
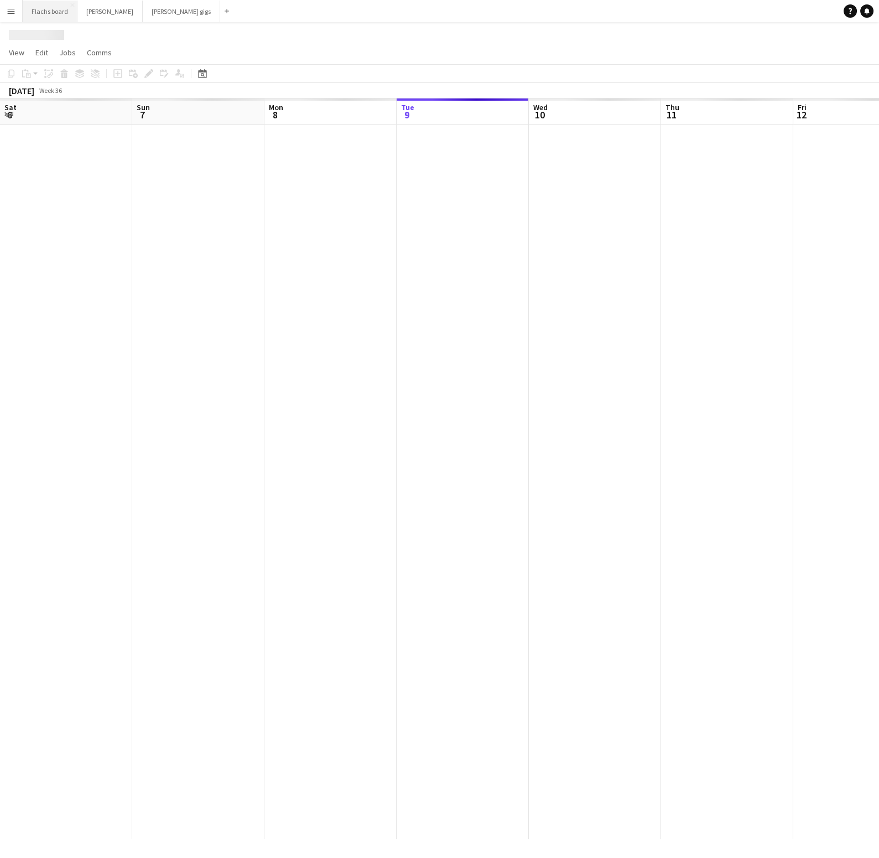
scroll to position [0, 264]
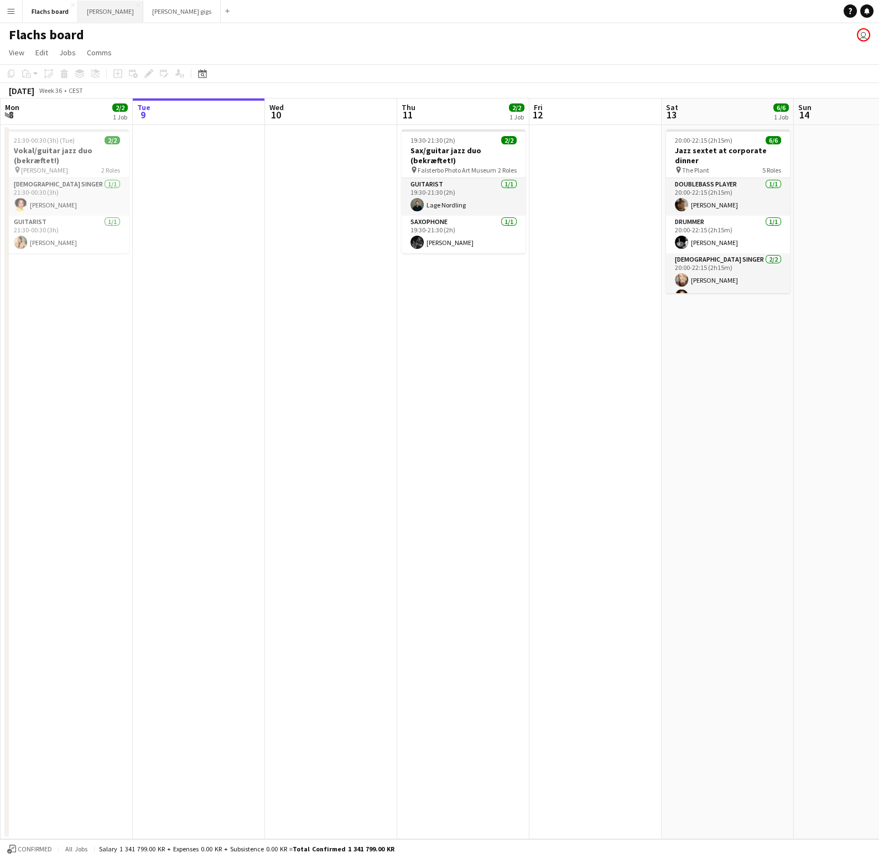
click at [102, 8] on button "Asger Gigs Close" at bounding box center [110, 12] width 65 height 22
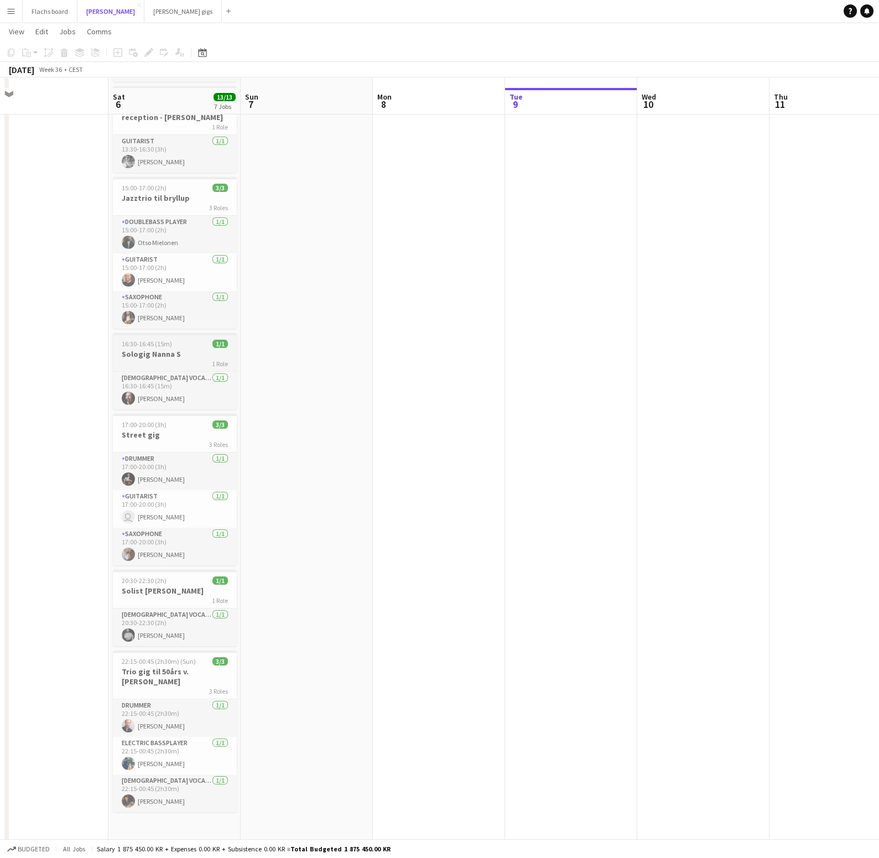
scroll to position [133, 0]
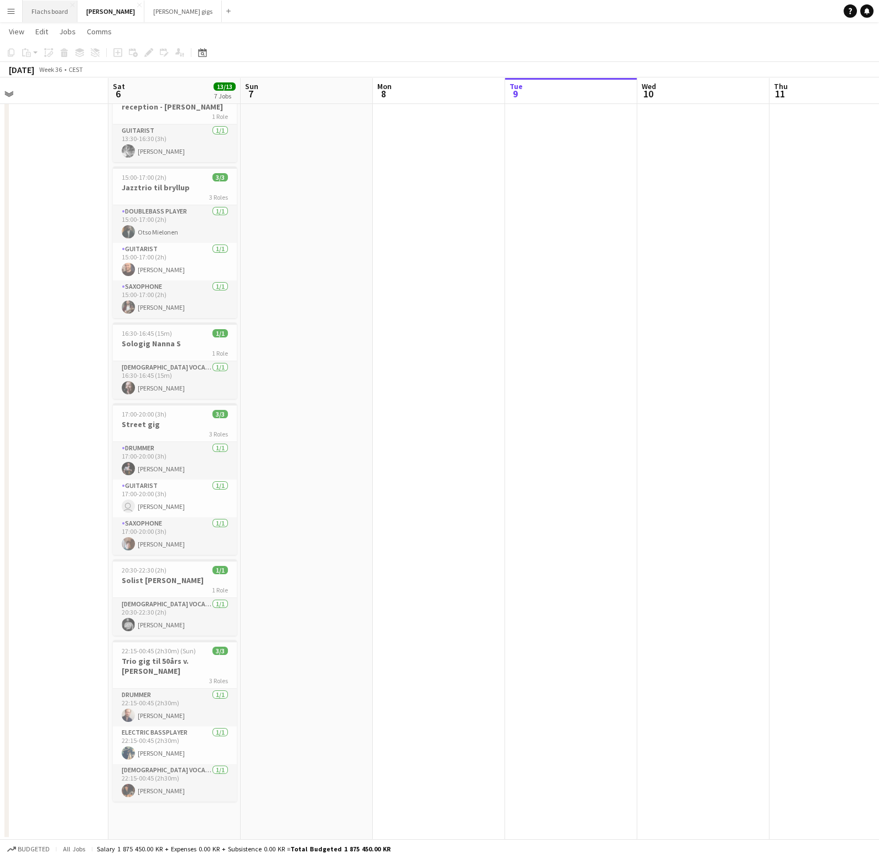
click at [43, 9] on button "Flachs board Close" at bounding box center [50, 12] width 55 height 22
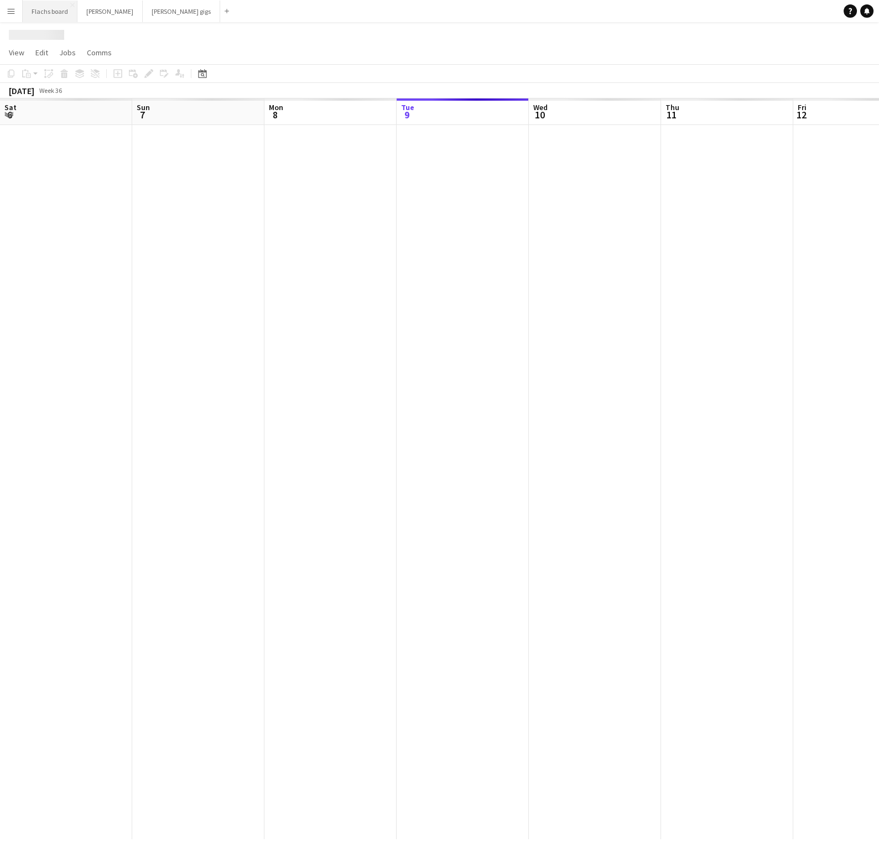
scroll to position [0, 264]
